Goal: Transaction & Acquisition: Purchase product/service

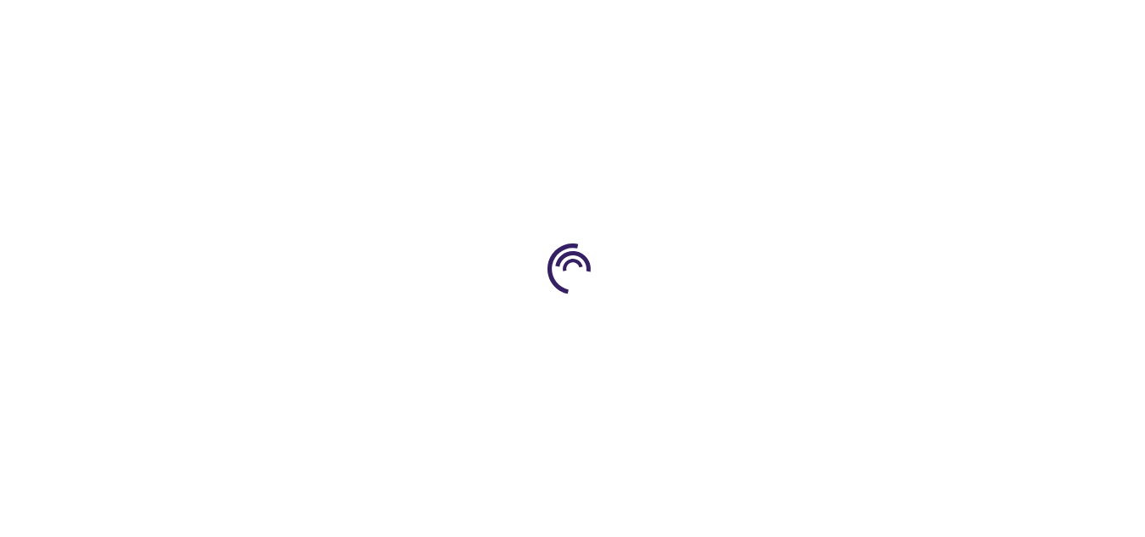
type input "0"
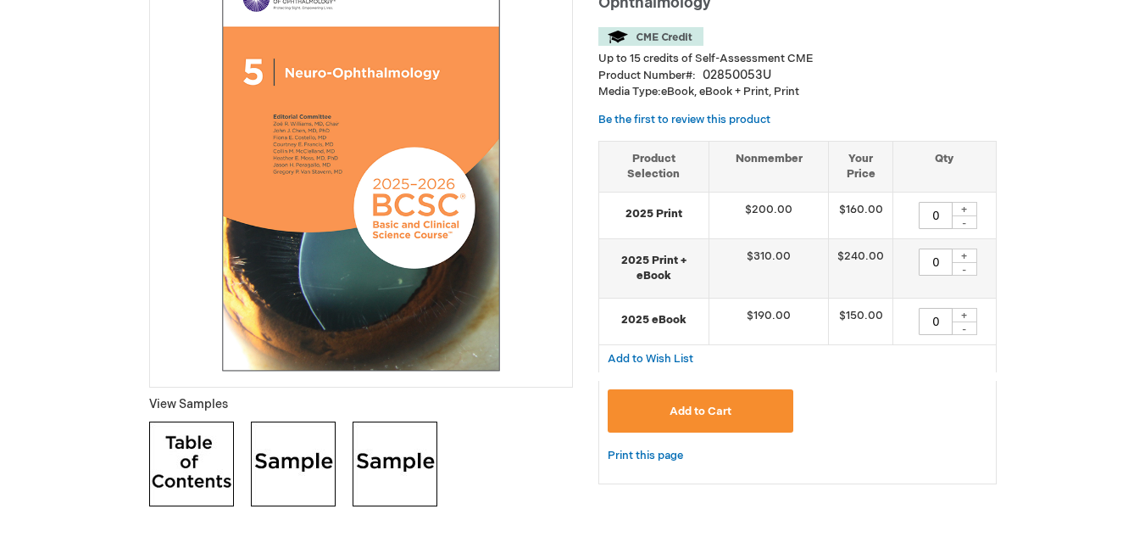
scroll to position [254, 0]
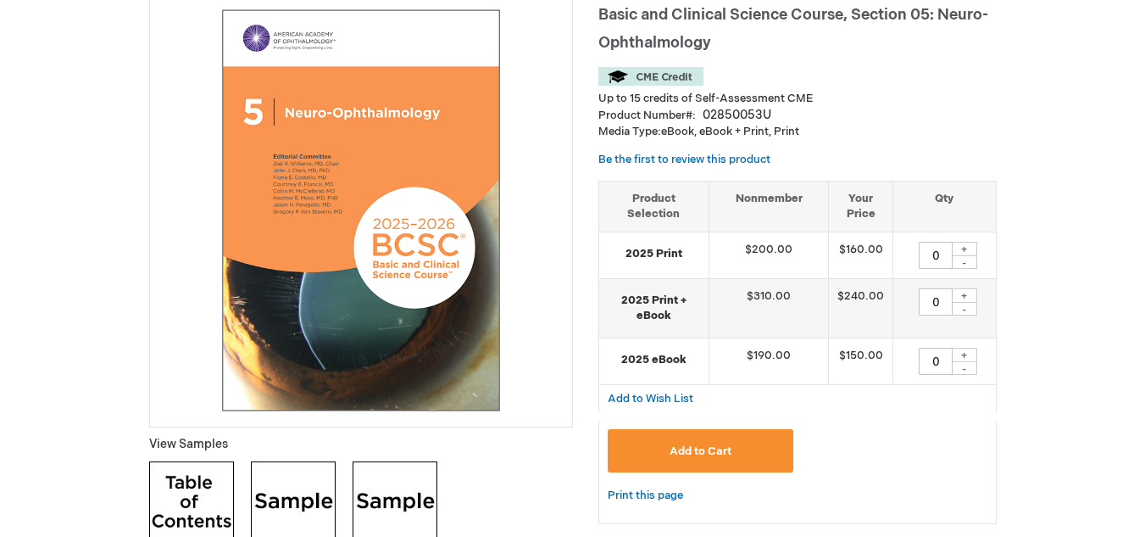
click at [651, 77] on img at bounding box center [651, 76] width 105 height 19
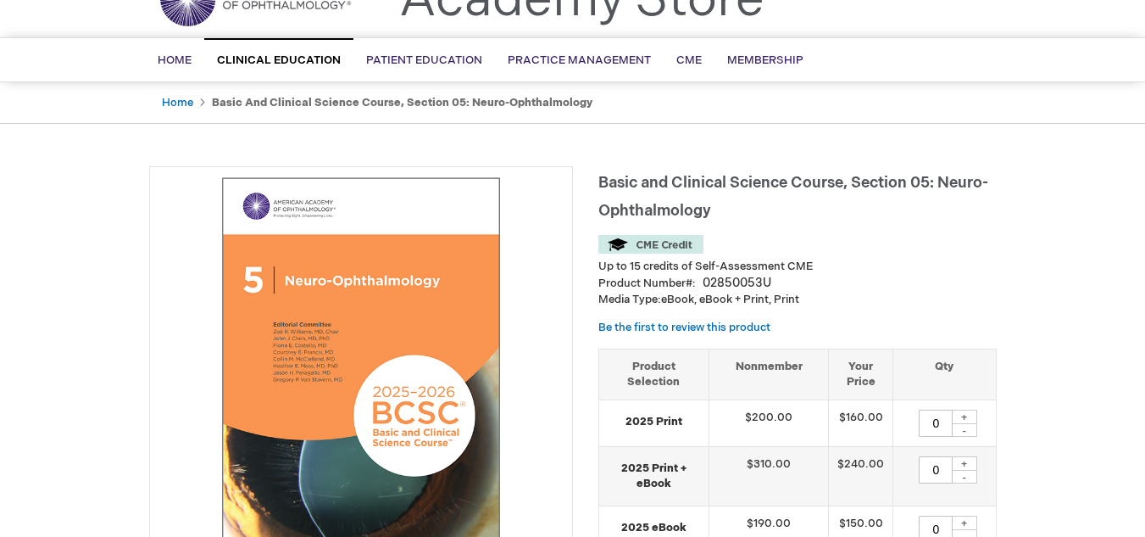
scroll to position [85, 0]
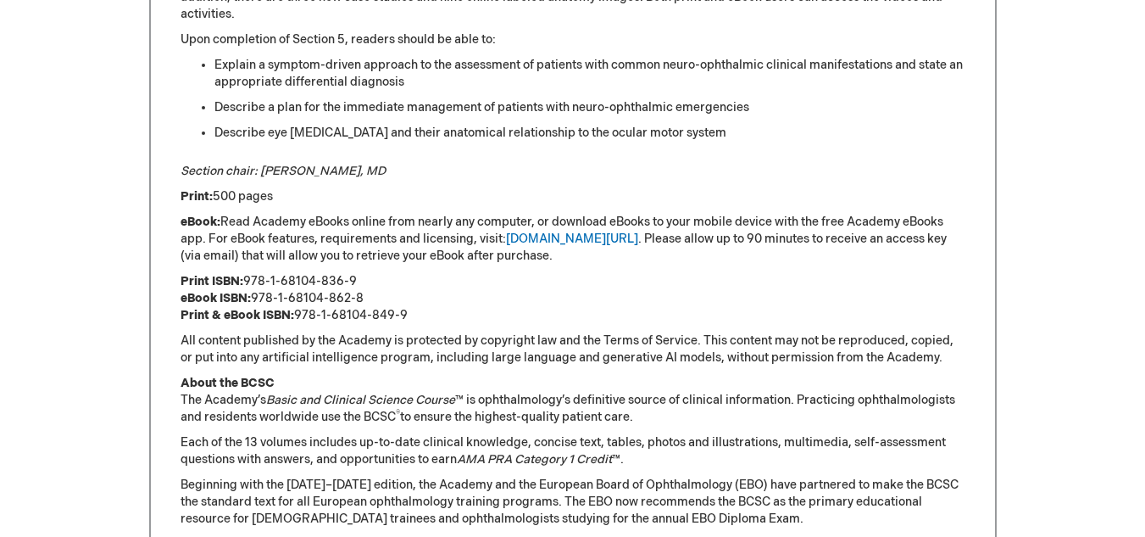
drag, startPoint x: 1074, startPoint y: 241, endPoint x: 1083, endPoint y: 268, distance: 28.4
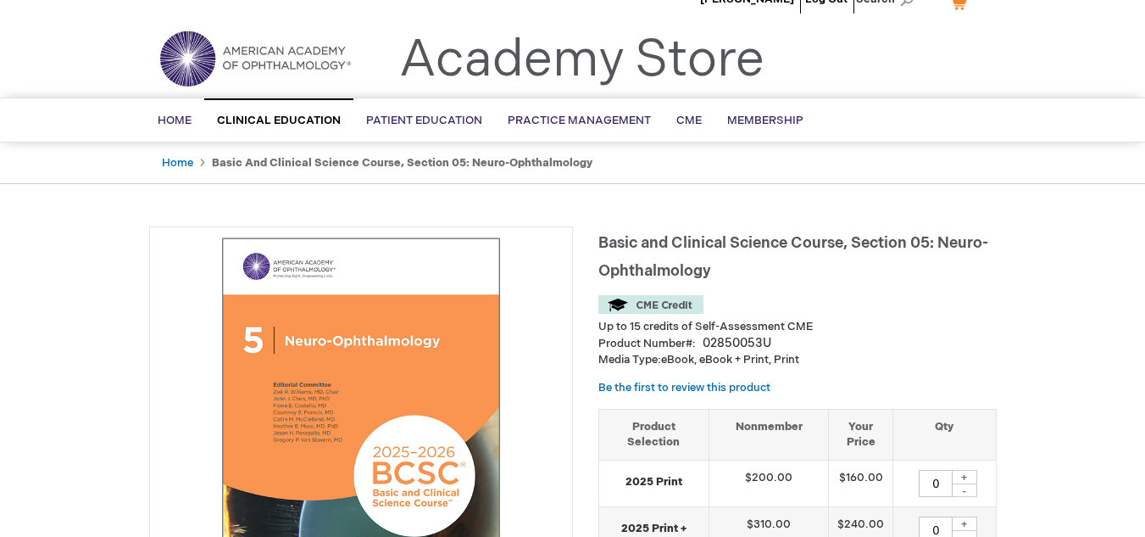
scroll to position [0, 0]
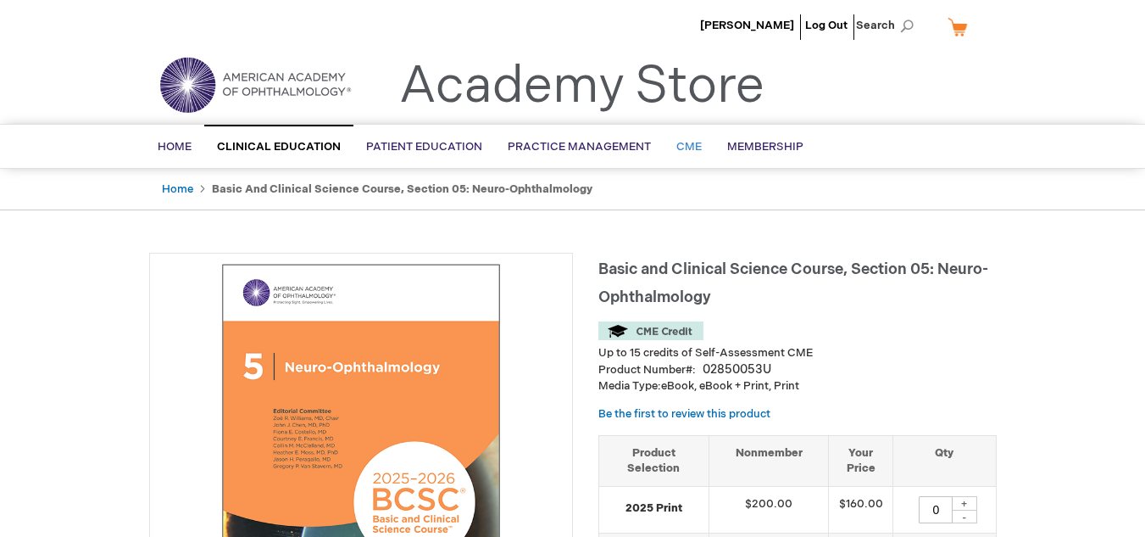
click at [681, 141] on span "CME" at bounding box center [689, 147] width 25 height 14
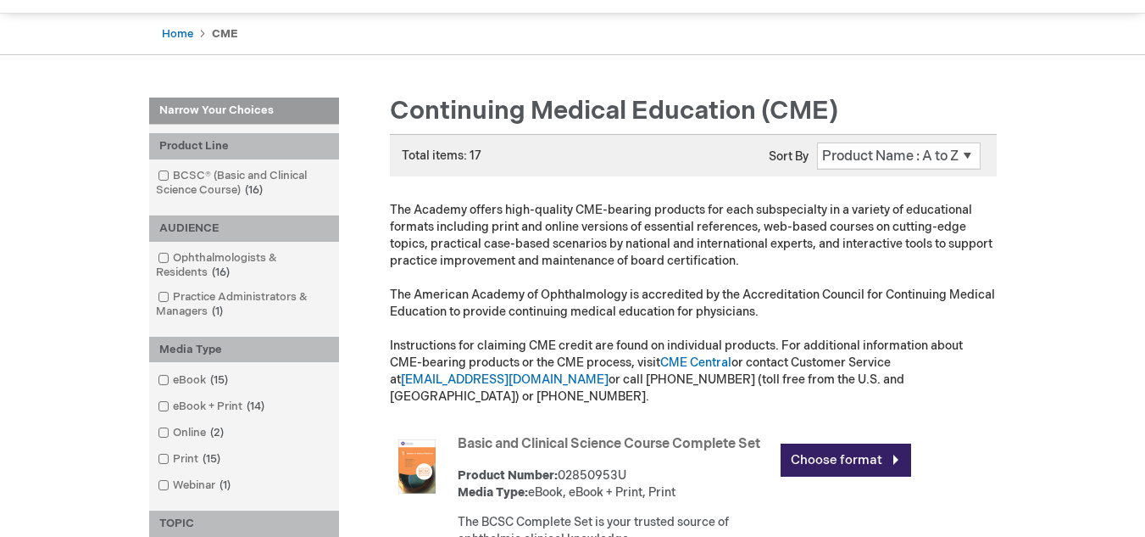
scroll to position [153, 0]
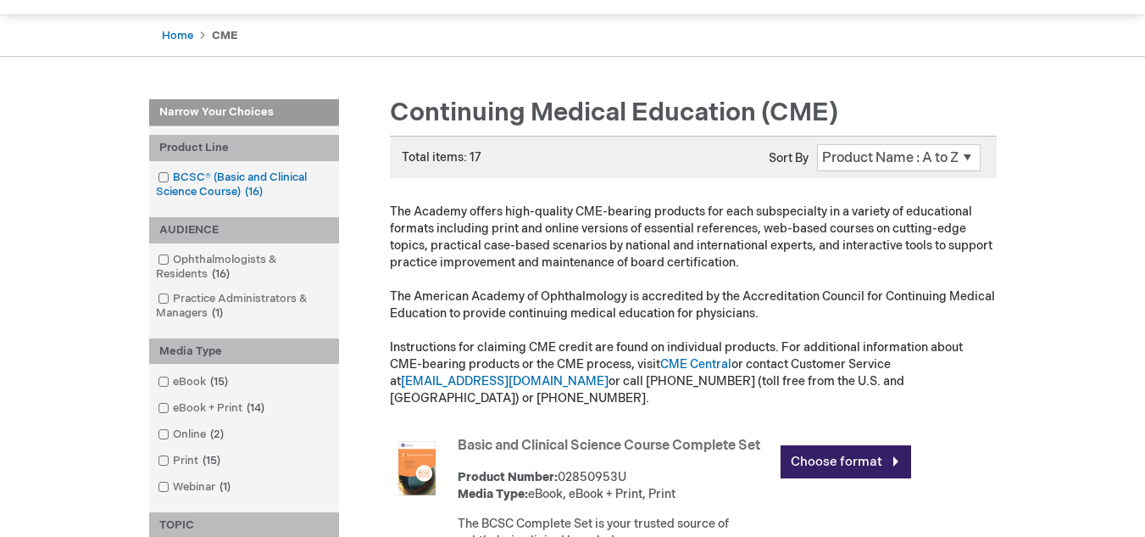
click at [173, 179] on span at bounding box center [173, 177] width 0 height 14
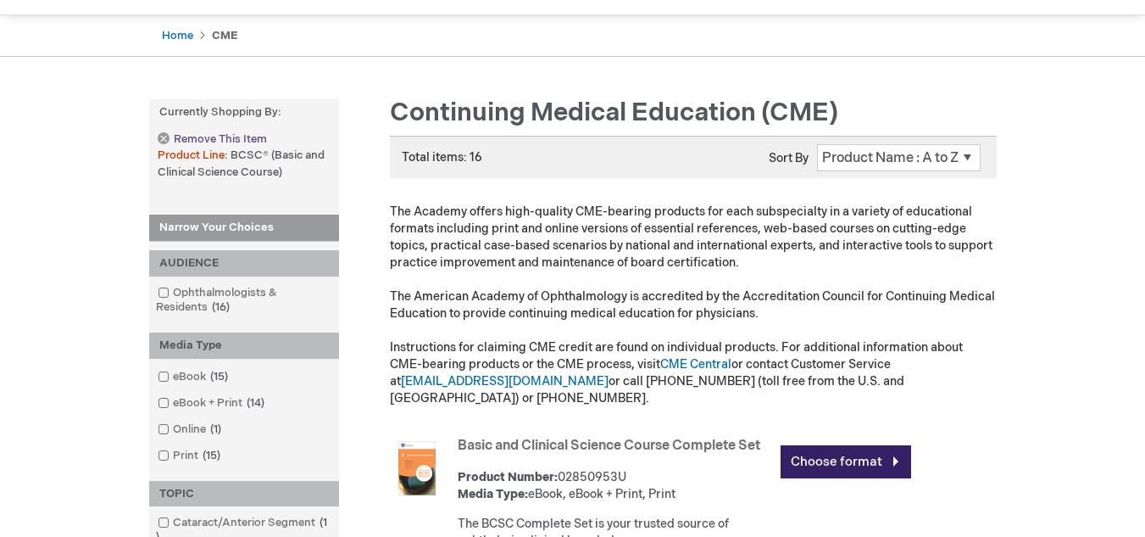
click at [164, 138] on link "Remove This Item" at bounding box center [212, 139] width 109 height 14
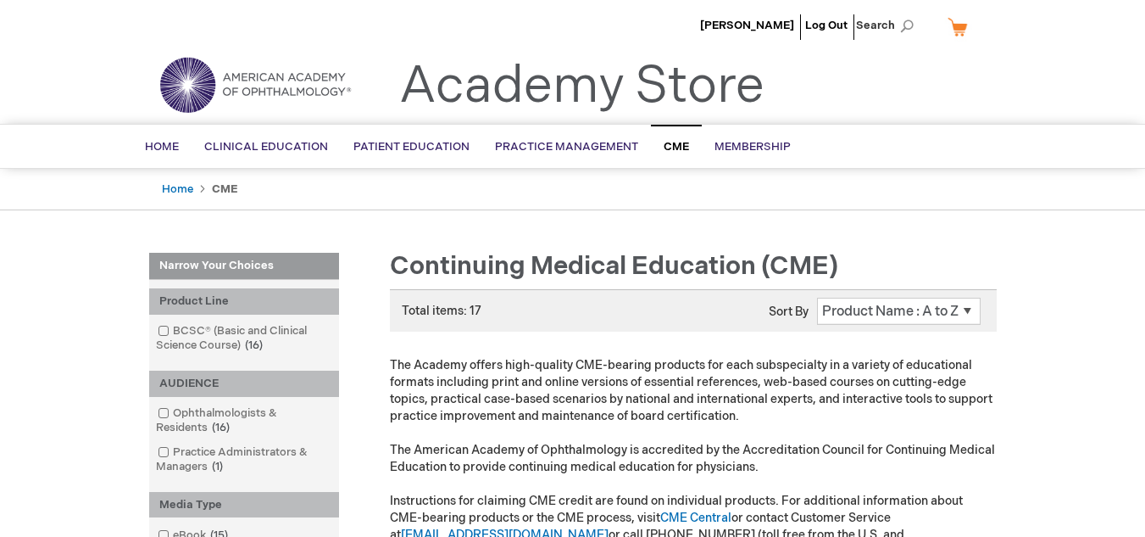
click at [266, 81] on img at bounding box center [254, 84] width 203 height 61
